Goal: Use online tool/utility: Utilize a website feature to perform a specific function

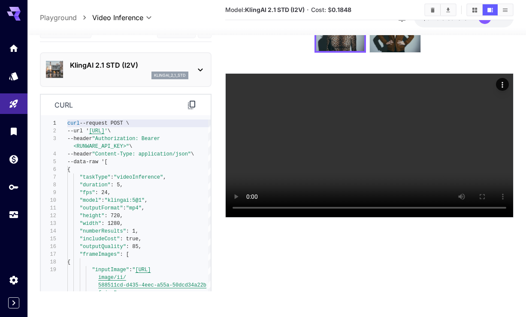
scroll to position [116, 0]
click at [73, 54] on body "**********" at bounding box center [263, 124] width 526 height 385
click at [65, 66] on span "Editor" at bounding box center [66, 68] width 38 height 10
type input "****"
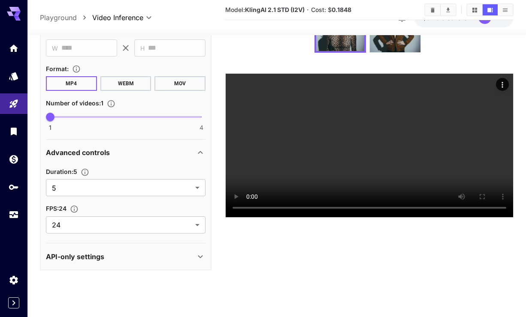
scroll to position [122, 0]
click at [115, 262] on div "API-only settings" at bounding box center [120, 257] width 149 height 10
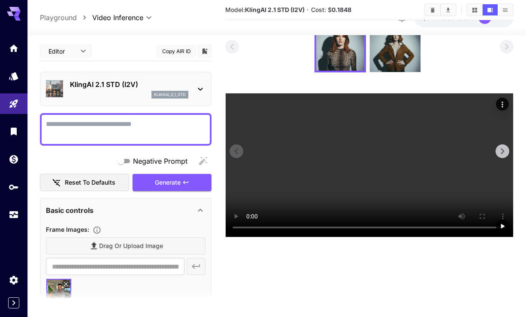
scroll to position [40, 0]
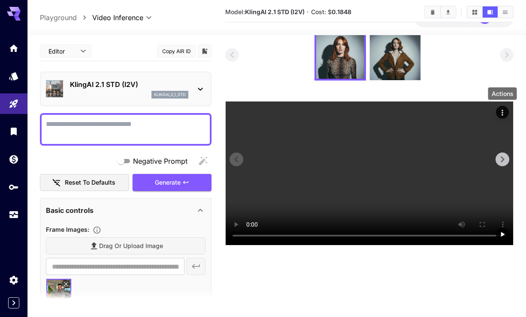
click at [507, 114] on button "Actions" at bounding box center [502, 112] width 13 height 13
click at [498, 112] on icon "Actions" at bounding box center [502, 113] width 9 height 9
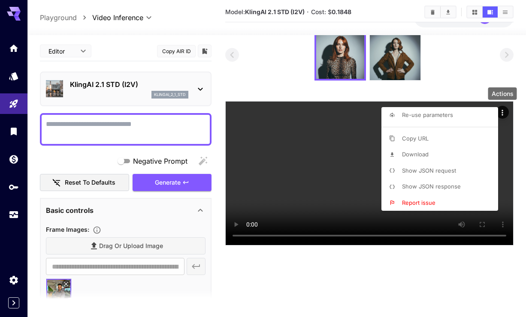
click at [465, 175] on li "Show JSON request" at bounding box center [442, 171] width 122 height 16
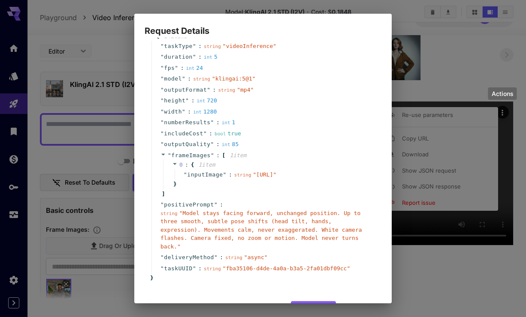
scroll to position [0, 0]
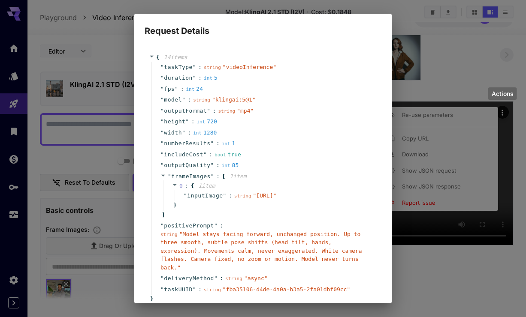
click at [472, 66] on div "Request Details { 14 item s " taskType " : string " videoInference " " duration…" at bounding box center [263, 158] width 526 height 317
click at [501, 42] on div "Request Details { 14 item s " taskType " : string " videoInference " " duration…" at bounding box center [263, 158] width 526 height 317
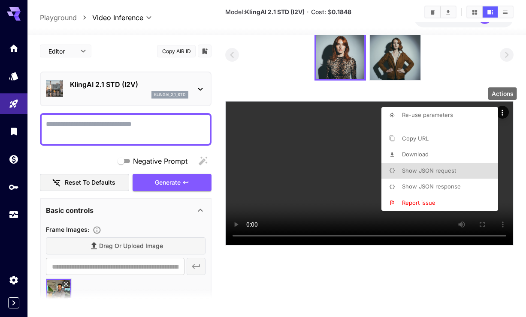
click at [471, 189] on li "Show JSON response" at bounding box center [442, 187] width 122 height 16
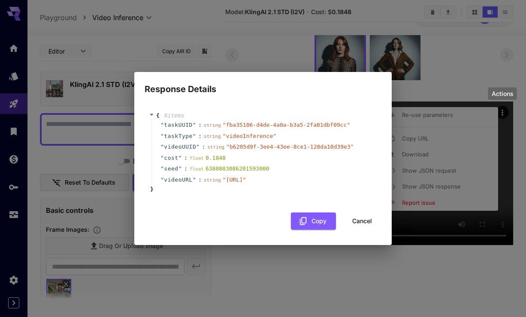
drag, startPoint x: 182, startPoint y: 179, endPoint x: 230, endPoint y: 191, distance: 49.5
click at [230, 183] on span "" [URL] "" at bounding box center [235, 180] width 24 height 6
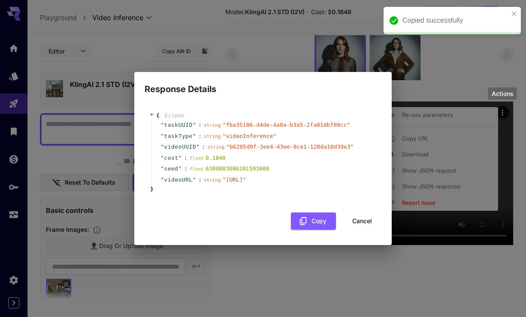
copy span "[URL]"
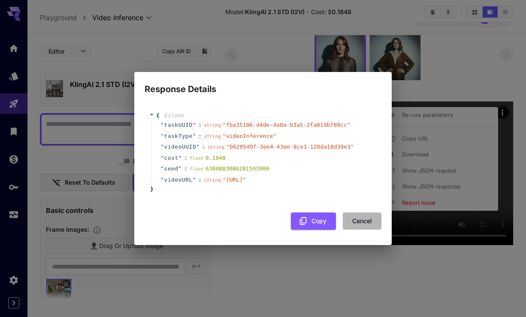
click at [358, 228] on button "Cancel" at bounding box center [362, 222] width 39 height 18
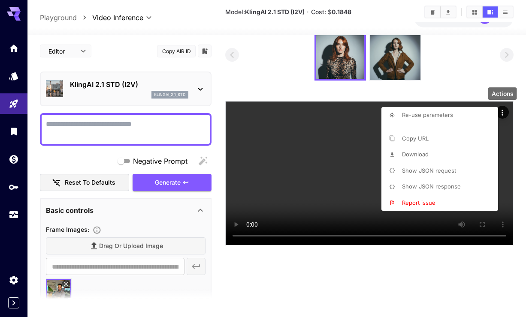
click at [349, 95] on div at bounding box center [263, 158] width 526 height 317
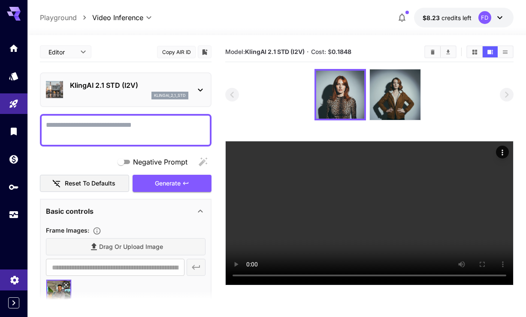
click at [17, 275] on icon "Settings" at bounding box center [14, 278] width 10 height 10
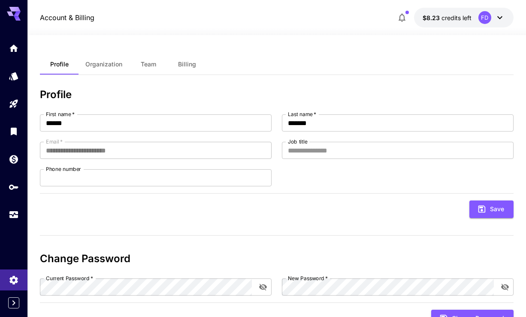
scroll to position [36, 0]
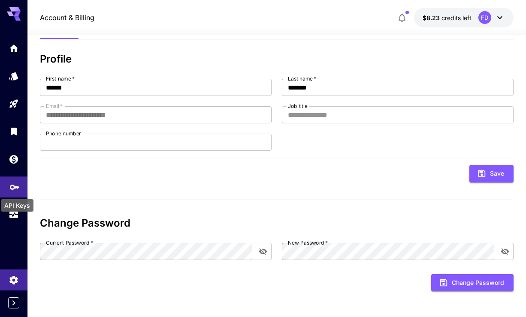
click at [13, 182] on div "API Keys" at bounding box center [14, 184] width 10 height 11
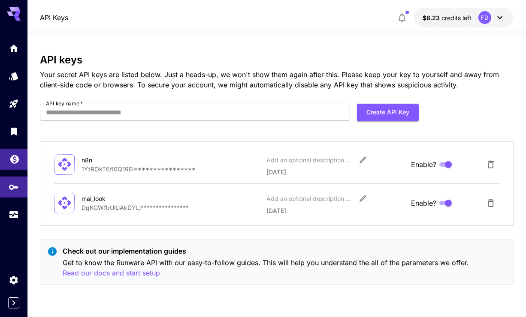
click at [22, 161] on link at bounding box center [13, 159] width 27 height 21
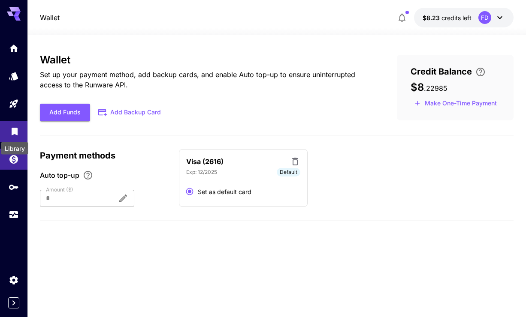
click at [14, 133] on icon "Library" at bounding box center [15, 129] width 6 height 8
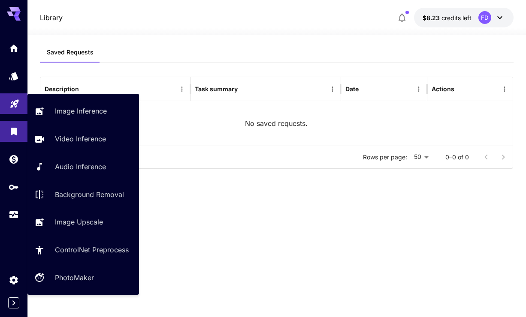
click at [13, 109] on link at bounding box center [13, 104] width 27 height 21
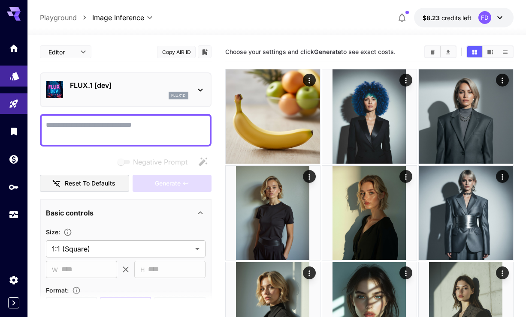
click at [8, 76] on link at bounding box center [13, 76] width 27 height 21
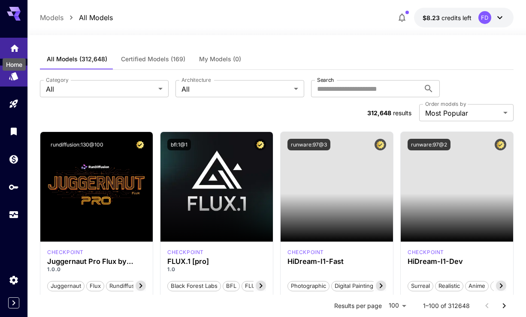
click at [15, 51] on icon "Home" at bounding box center [14, 46] width 10 height 10
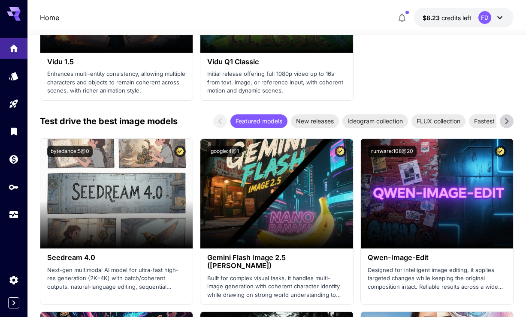
scroll to position [1324, 0]
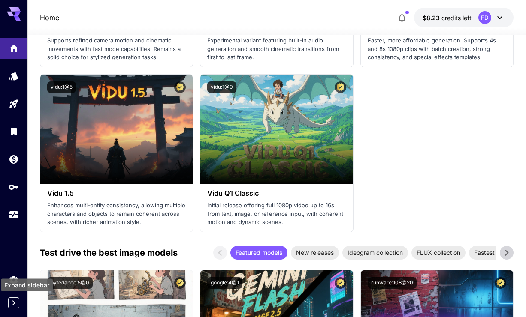
click at [16, 304] on icon "Expand sidebar" at bounding box center [14, 303] width 10 height 10
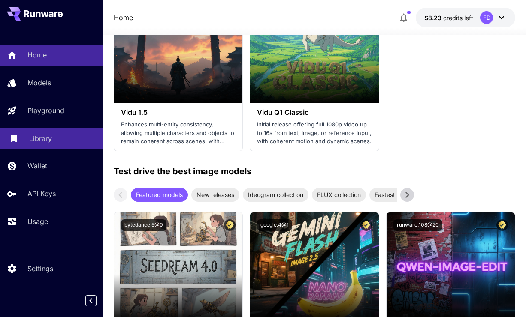
scroll to position [1460, 0]
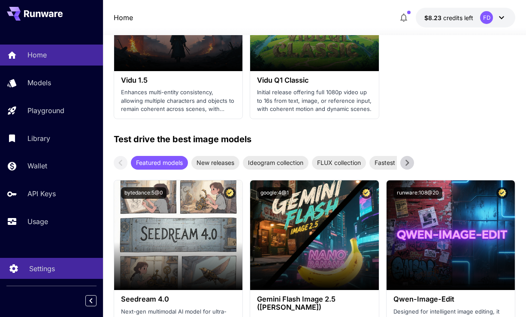
click at [32, 269] on p "Settings" at bounding box center [42, 269] width 26 height 10
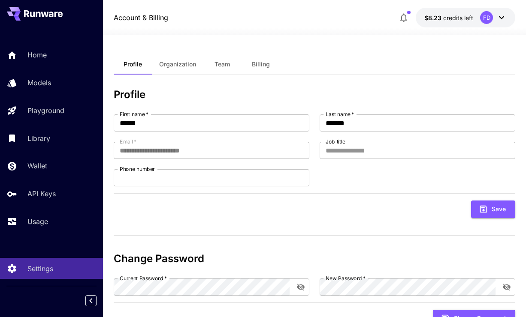
click at [188, 65] on span "Organization" at bounding box center [177, 64] width 37 height 8
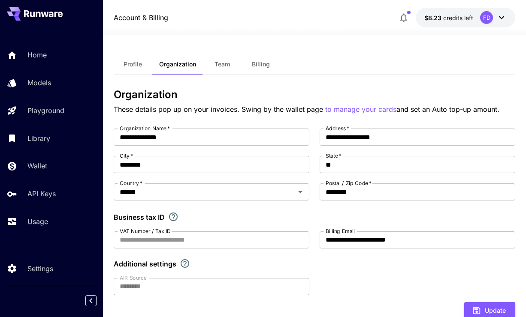
click at [221, 66] on span "Team" at bounding box center [222, 64] width 15 height 8
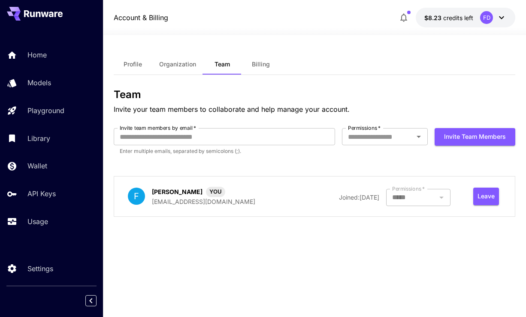
click at [260, 66] on span "Billing" at bounding box center [261, 64] width 18 height 8
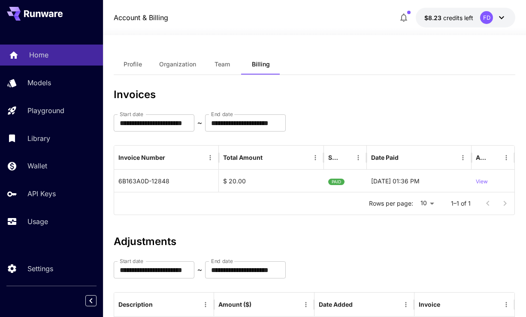
click at [56, 54] on div "Home" at bounding box center [62, 55] width 67 height 10
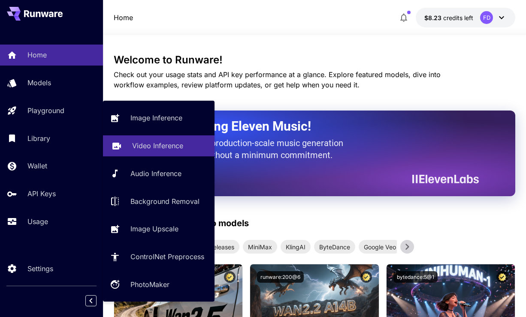
click at [169, 142] on p "Video Inference" at bounding box center [157, 146] width 51 height 10
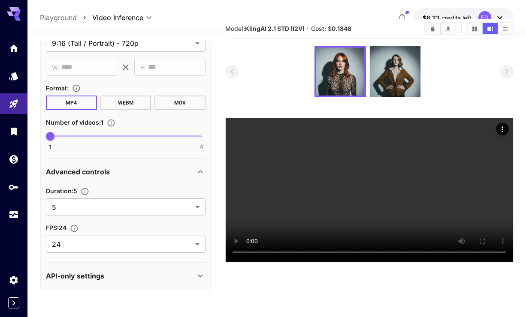
scroll to position [24, 0]
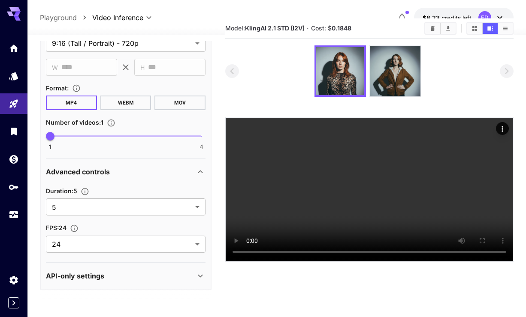
click at [154, 275] on div "API-only settings" at bounding box center [120, 276] width 149 height 10
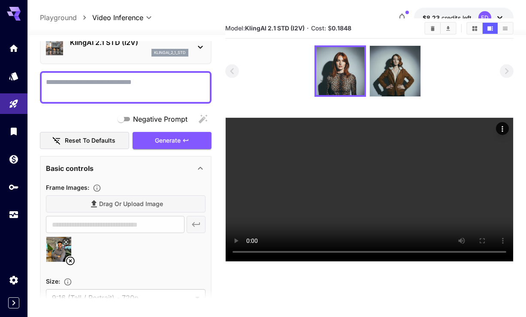
scroll to position [3, 0]
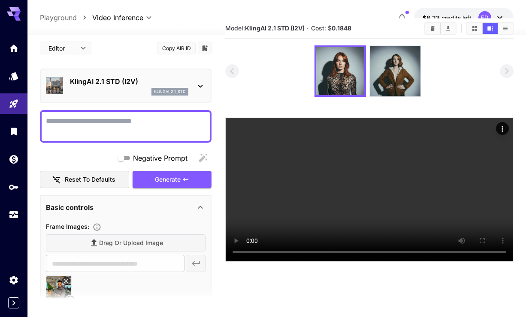
click at [74, 48] on body "**********" at bounding box center [263, 168] width 526 height 385
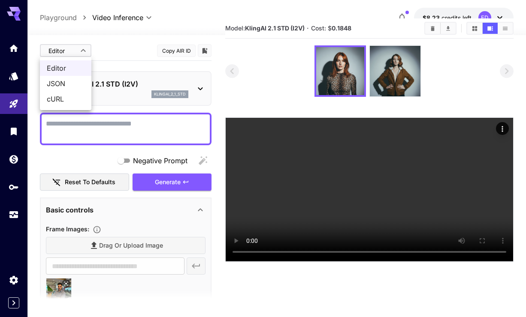
click at [75, 103] on span "cURL" at bounding box center [66, 99] width 38 height 10
type input "****"
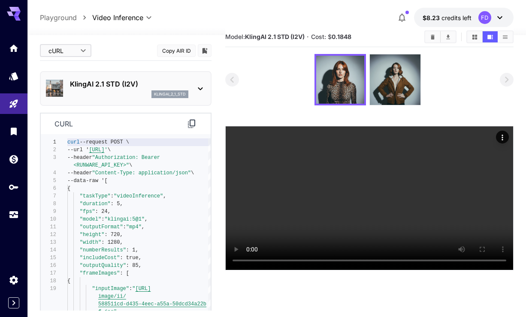
scroll to position [0, 0]
